Goal: Communication & Community: Answer question/provide support

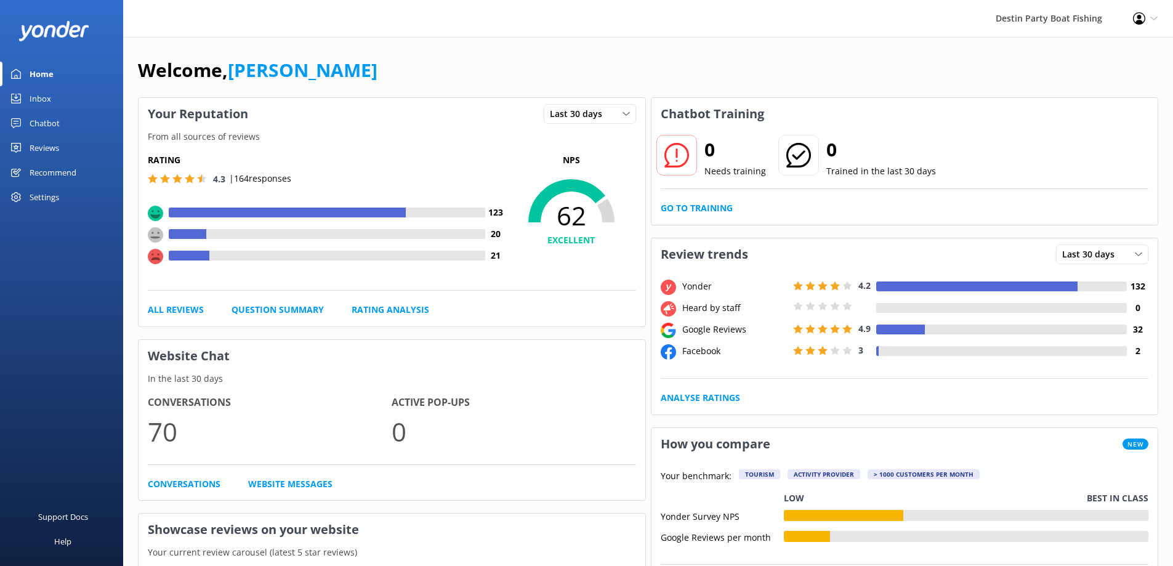
click at [38, 101] on div "Inbox" at bounding box center [41, 98] width 22 height 25
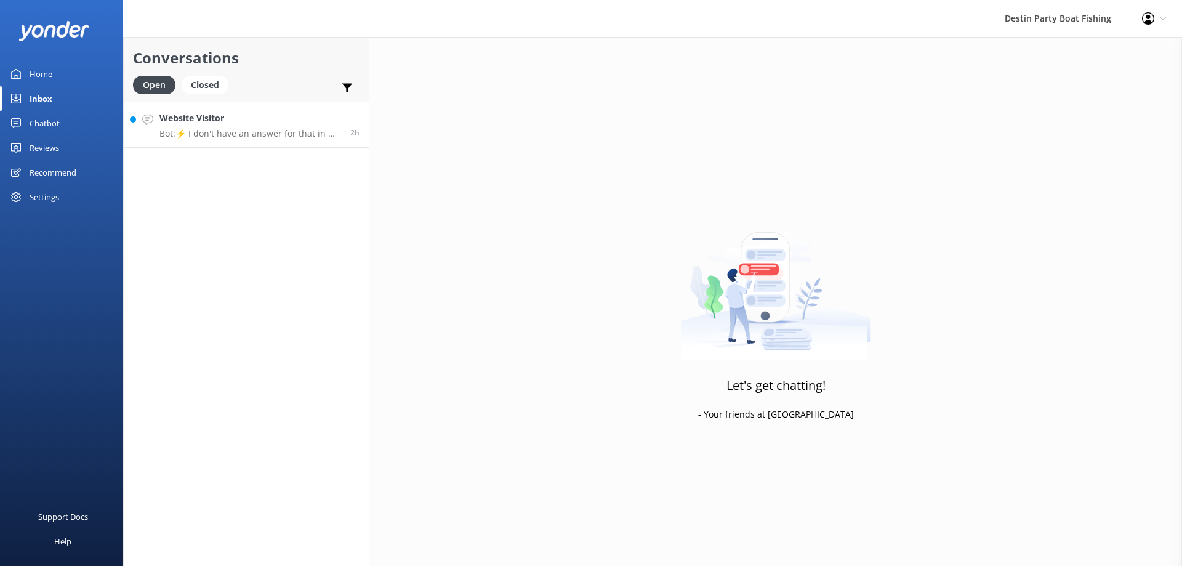
click at [263, 127] on div "Website Visitor Bot: ⚡ I don't have an answer for that in my knowledge base. Pl…" at bounding box center [250, 124] width 182 height 26
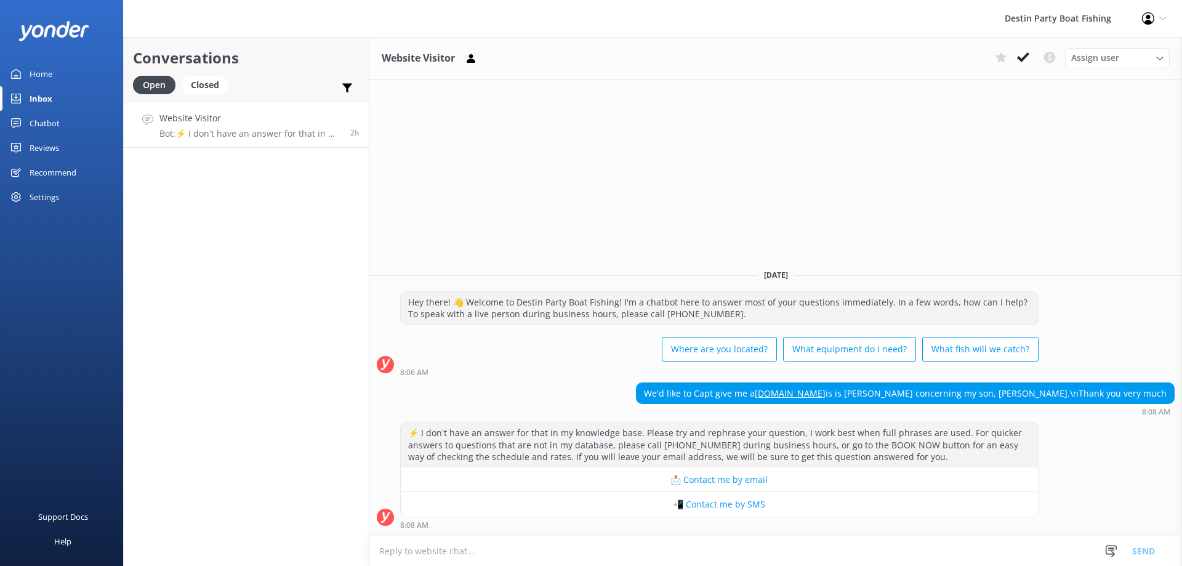
click at [382, 555] on textarea at bounding box center [775, 551] width 813 height 30
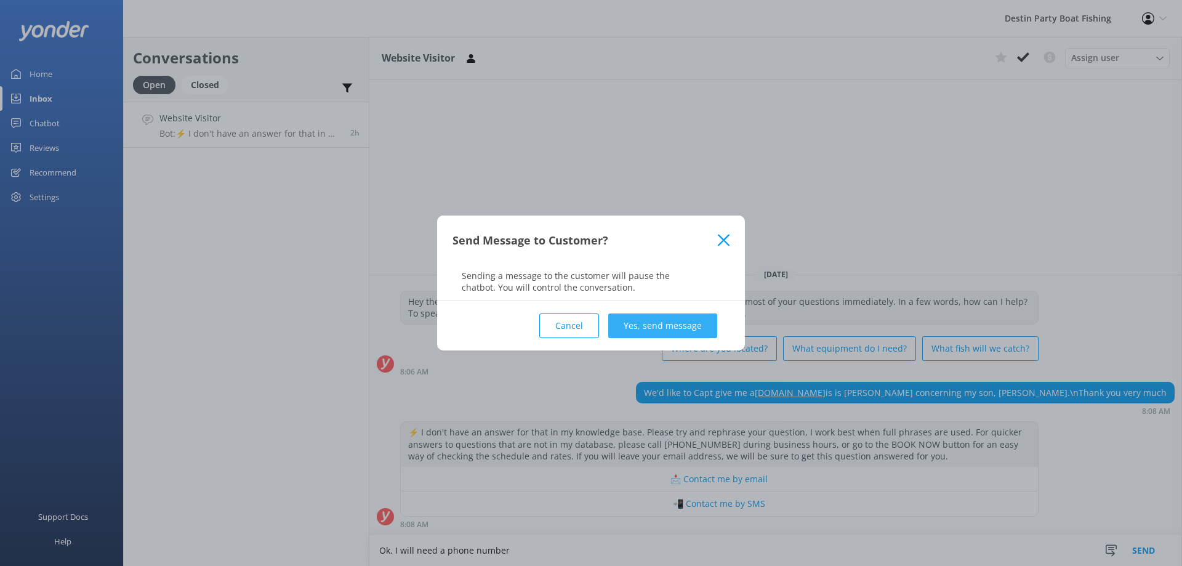
type textarea "Ok. I will need a phone number"
click at [664, 323] on button "Yes, send message" at bounding box center [662, 325] width 109 height 25
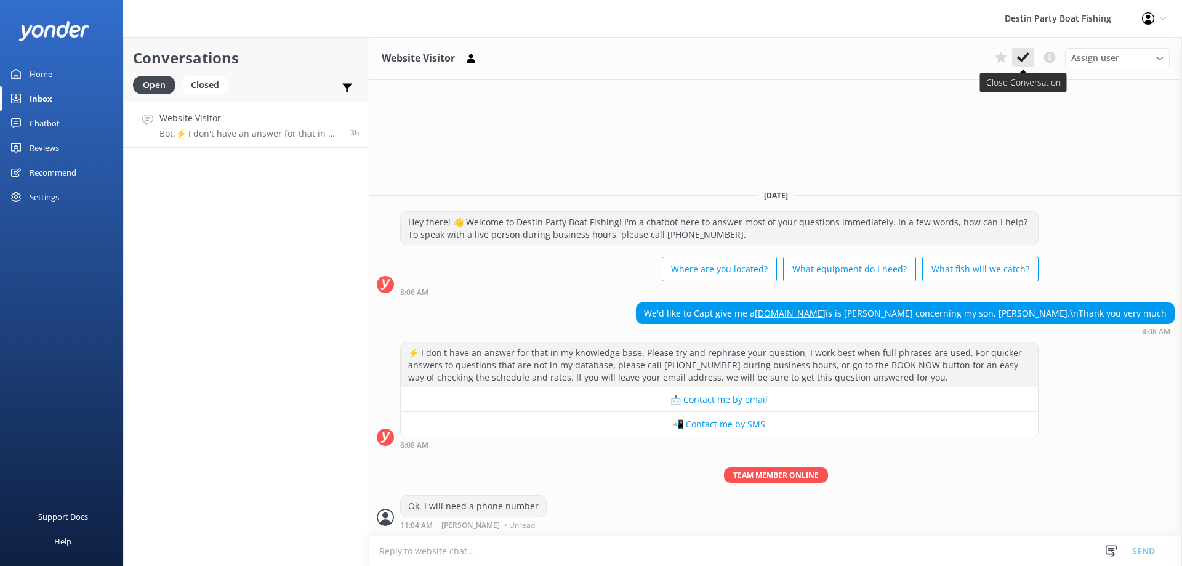
click at [1023, 56] on icon at bounding box center [1023, 57] width 12 height 12
